Goal: Task Accomplishment & Management: Complete application form

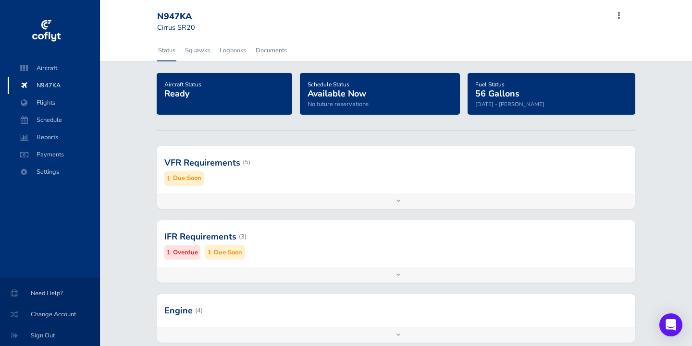
click at [49, 86] on span "N947KA" at bounding box center [53, 85] width 73 height 17
click at [184, 253] on small "Overdue" at bounding box center [185, 253] width 25 height 10
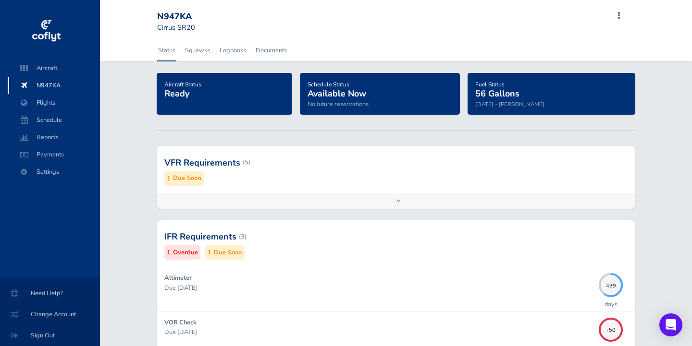
click at [197, 234] on div at bounding box center [396, 236] width 479 height 47
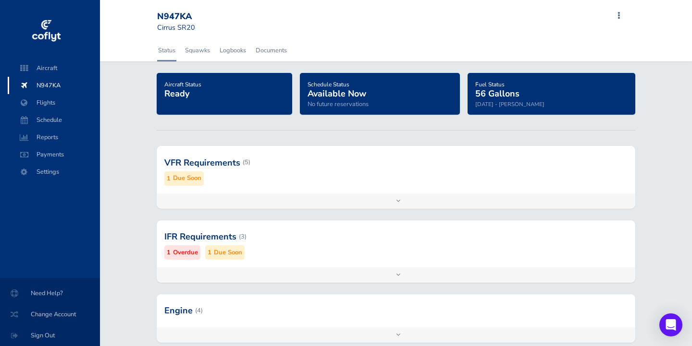
click at [197, 234] on div at bounding box center [396, 236] width 479 height 47
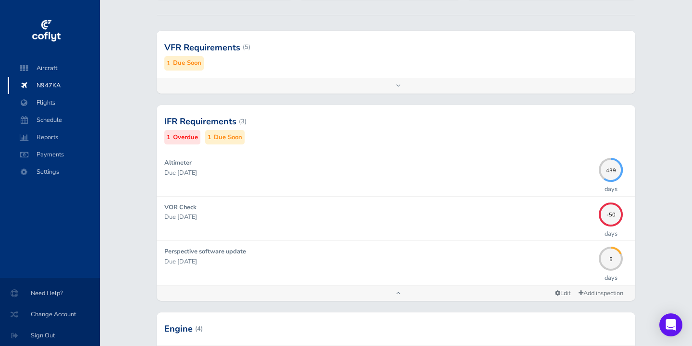
scroll to position [118, 0]
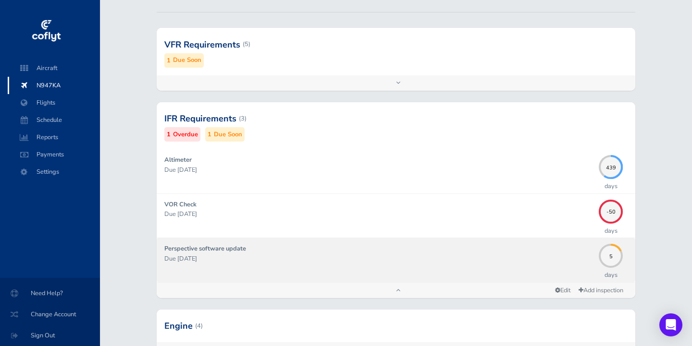
click at [224, 246] on strong "Perspective software update" at bounding box center [205, 249] width 82 height 9
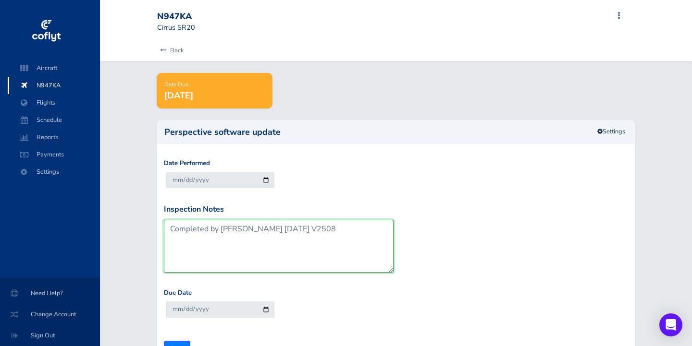
click at [268, 224] on textarea "Completed by Dan Mettler 7/26/2025 V2508" at bounding box center [279, 246] width 230 height 53
click at [279, 226] on textarea "Completed by Dan Mettler 7/26/2025 V2508" at bounding box center [279, 246] width 230 height 53
click at [321, 226] on textarea "Completed by Dan Mettler 7/26/2025 V2508" at bounding box center [279, 246] width 230 height 53
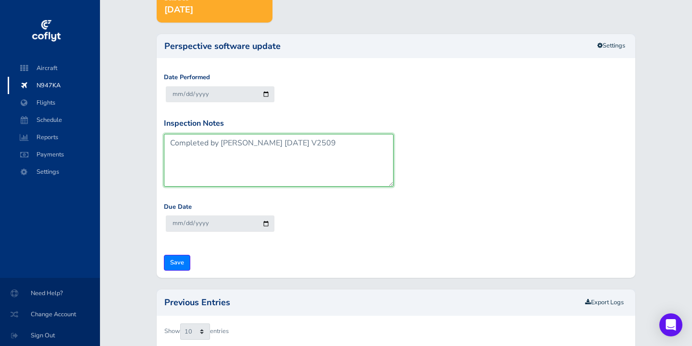
scroll to position [87, 0]
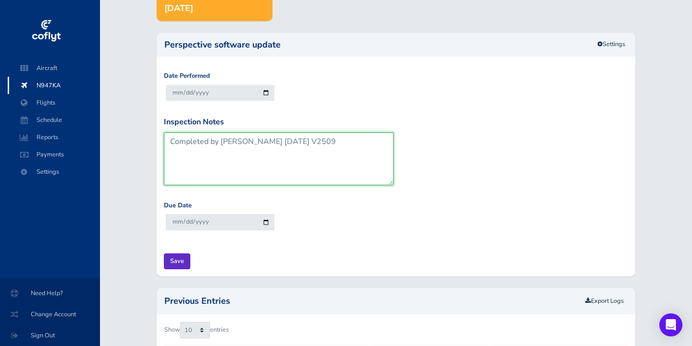
type textarea "Completed by Dan Mettler 8/9/2025 V2509"
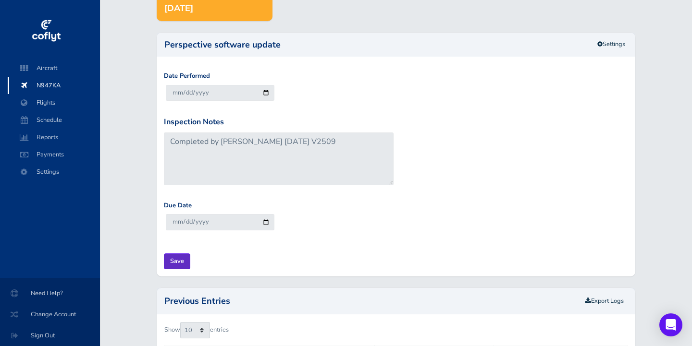
click at [176, 256] on input "Save" at bounding box center [177, 262] width 26 height 16
type input "Update Inspection"
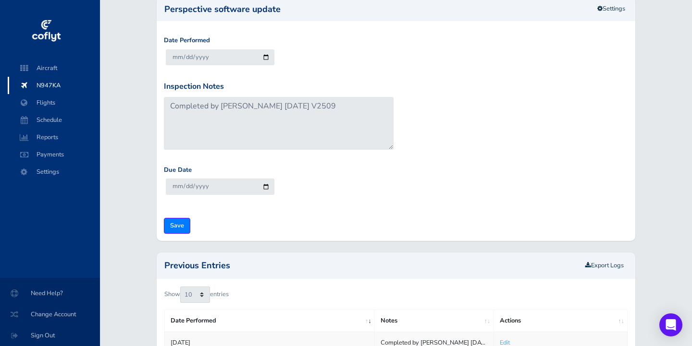
scroll to position [120, 0]
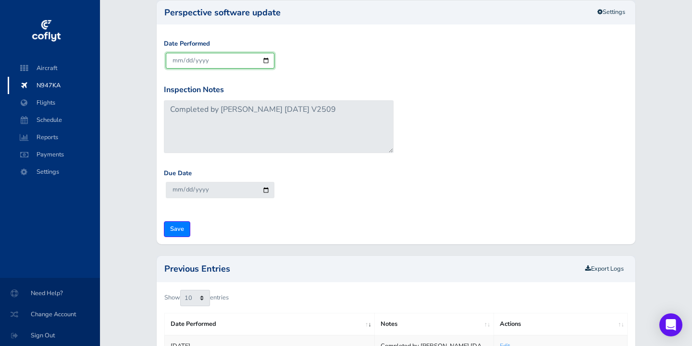
click at [187, 57] on input "[DATE]" at bounding box center [220, 61] width 109 height 16
type input "[DATE]"
click at [333, 69] on div "Date Performed [DATE]" at bounding box center [395, 61] width 469 height 45
click at [170, 230] on input "Save" at bounding box center [177, 229] width 26 height 16
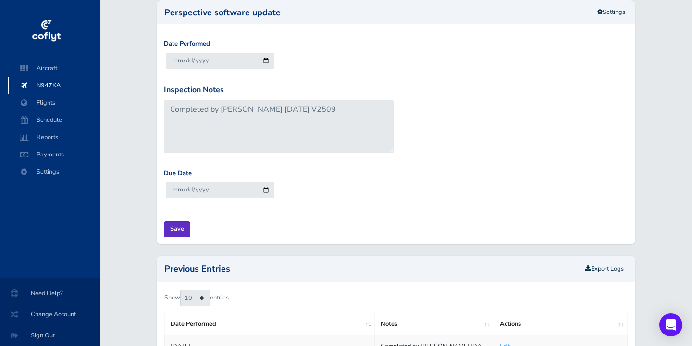
type input "Update Inspection"
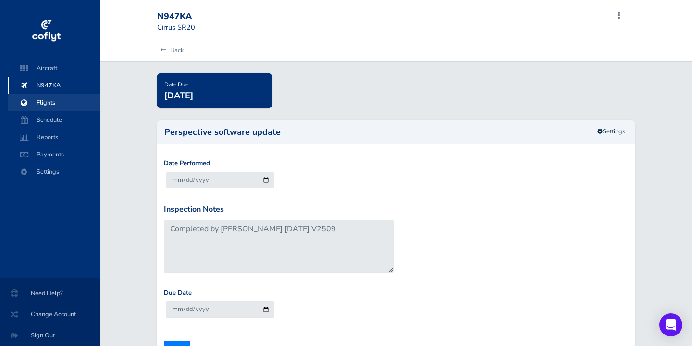
click at [48, 100] on span "Flights" at bounding box center [53, 102] width 73 height 17
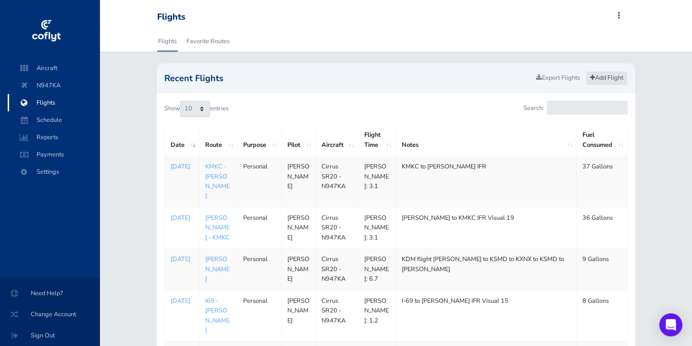
click at [597, 82] on link "Add Flight" at bounding box center [607, 78] width 42 height 14
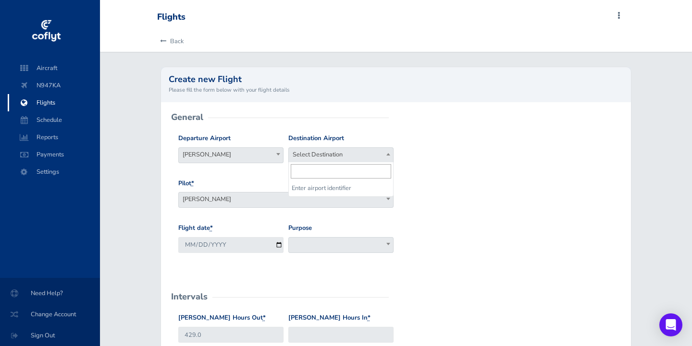
click at [343, 151] on span "Select Destination" at bounding box center [341, 154] width 104 height 13
type input "kxnx"
select select "KXNX"
click at [309, 245] on span at bounding box center [340, 245] width 105 height 16
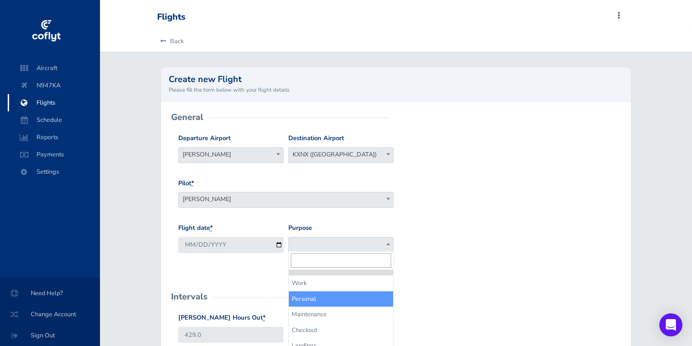
select select "Personal"
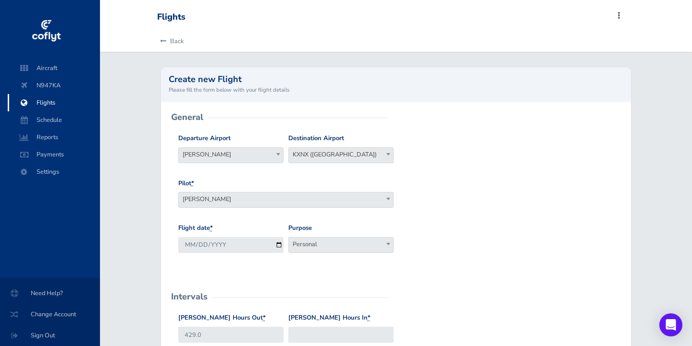
click at [472, 237] on div "Flight date * 2025-08-18 Purpose Work Personal Maintenance Checkout Landings Na…" at bounding box center [396, 245] width 440 height 45
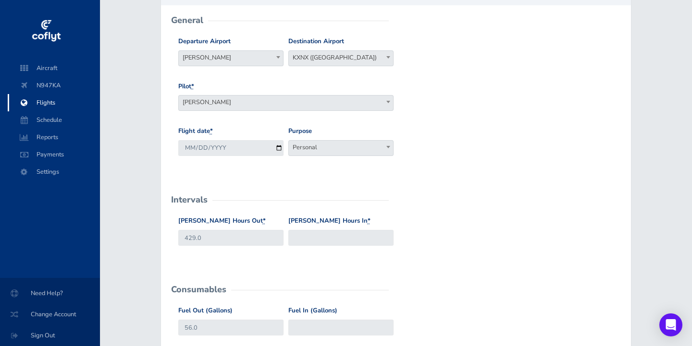
scroll to position [100, 0]
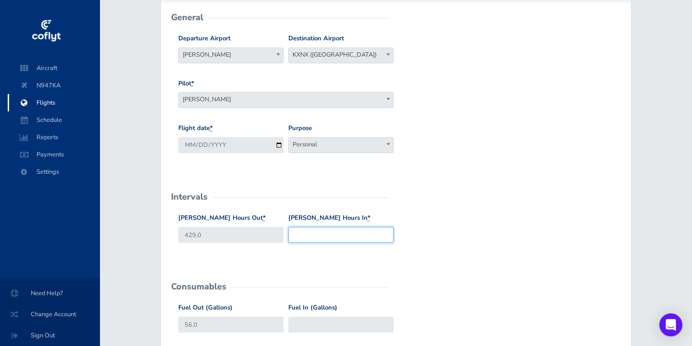
click at [296, 235] on input "Hobbs Hours In *" at bounding box center [340, 235] width 105 height 16
type input "430.7"
click at [435, 248] on div "Hobbs Hours Out * 429.0 Hobbs Hours In * 430.7" at bounding box center [396, 235] width 440 height 45
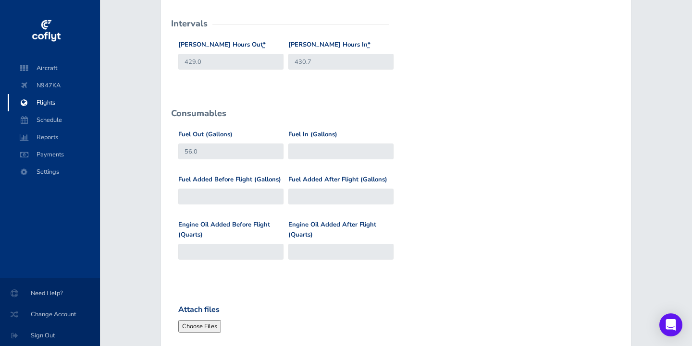
scroll to position [232, 0]
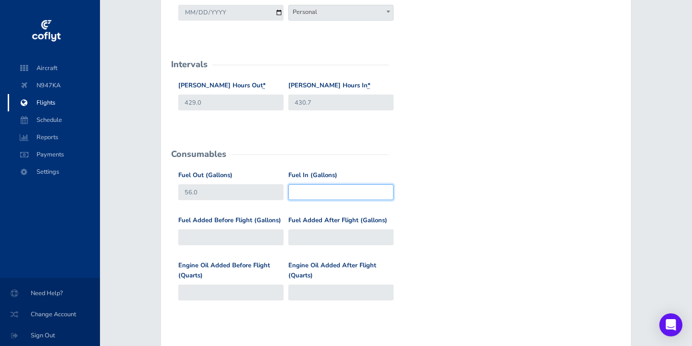
click at [294, 191] on input "Fuel In (Gallons)" at bounding box center [340, 192] width 105 height 16
type input "1"
type input "35"
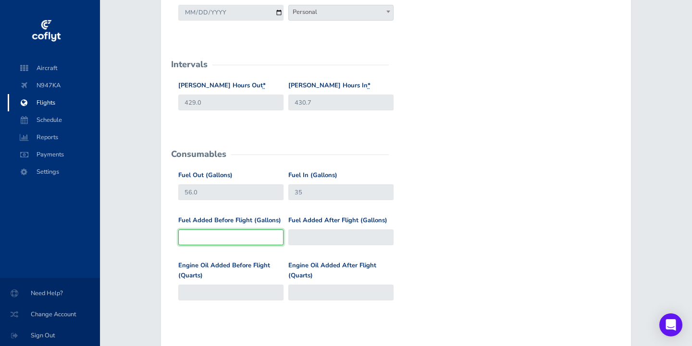
click at [199, 238] on input "Fuel Added Before Flight (Gallons)" at bounding box center [230, 238] width 105 height 16
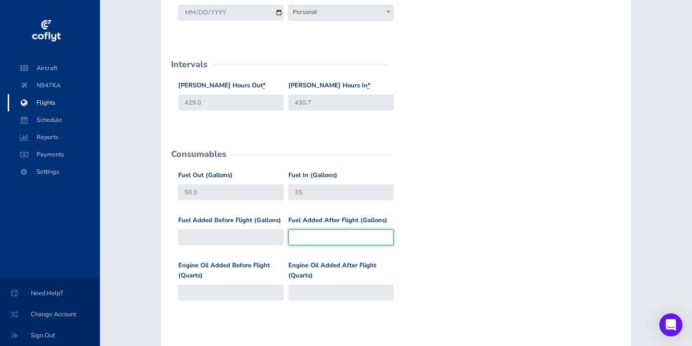
click at [302, 236] on input "Fuel Added After Flight (Gallons)" at bounding box center [340, 238] width 105 height 16
type input "35"
click at [441, 250] on div "Fuel Added Before Flight (Gallons) Fuel Added After Flight (Gallons) 35" at bounding box center [396, 238] width 440 height 45
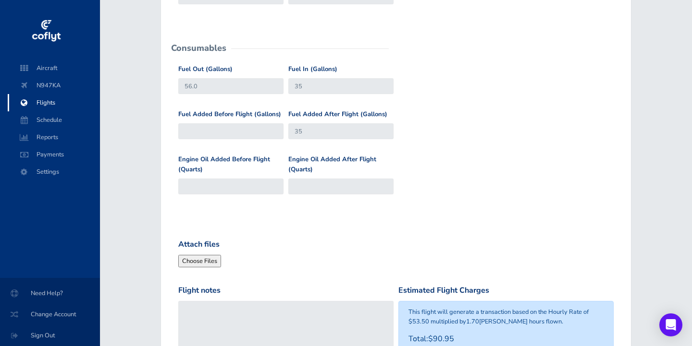
scroll to position [345, 0]
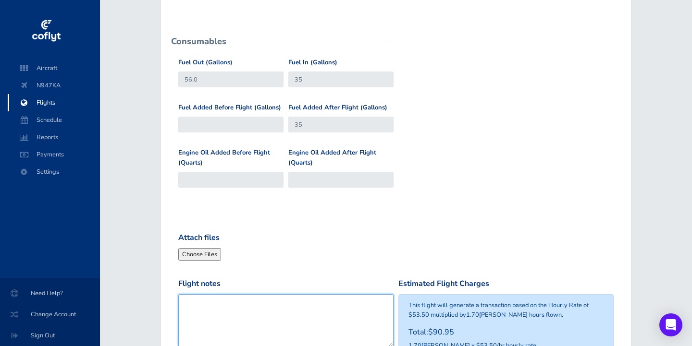
click at [221, 305] on textarea "Flight notes" at bounding box center [285, 320] width 215 height 53
type textarea "KUMP to KXNX"
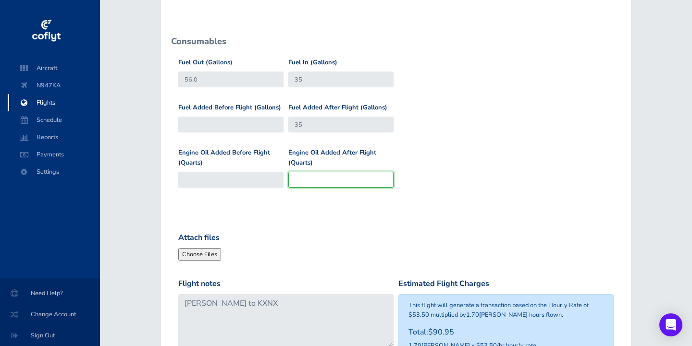
click at [306, 175] on input "Engine Oil Added After Flight (Quarts)" at bounding box center [340, 180] width 105 height 16
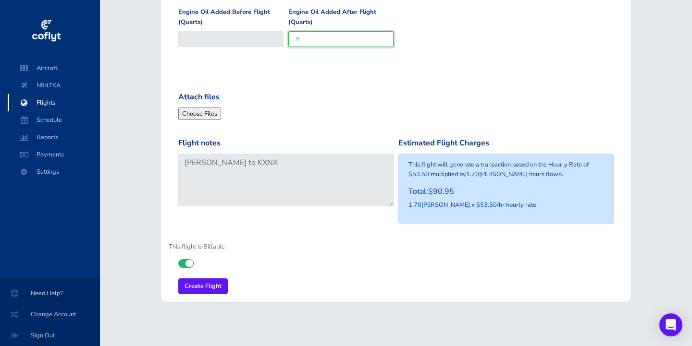
scroll to position [486, 0]
type input ".5"
click at [198, 282] on input "Create Flight" at bounding box center [202, 287] width 49 height 16
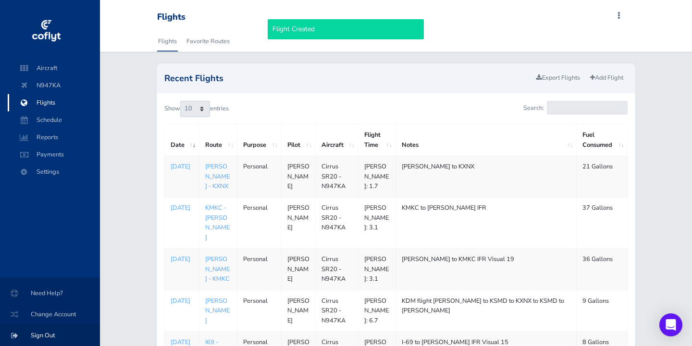
click at [34, 333] on span "Sign Out" at bounding box center [50, 335] width 77 height 17
